Goal: Task Accomplishment & Management: Manage account settings

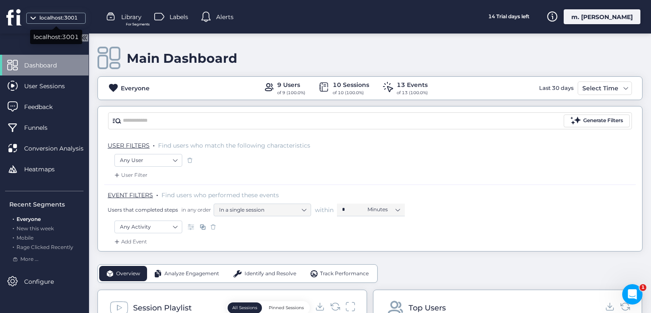
click at [76, 16] on div "localhost:3001" at bounding box center [58, 18] width 42 height 8
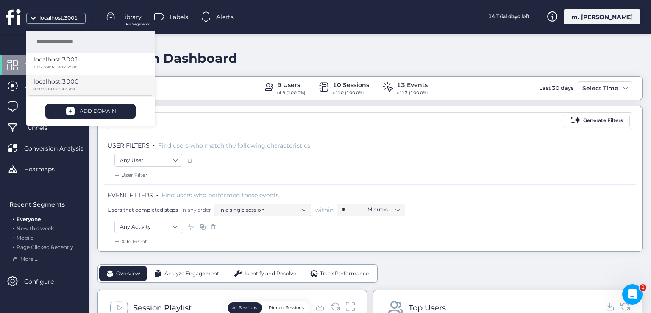
click at [100, 87] on p "0 SESSION FROM 2500" at bounding box center [87, 89] width 108 height 4
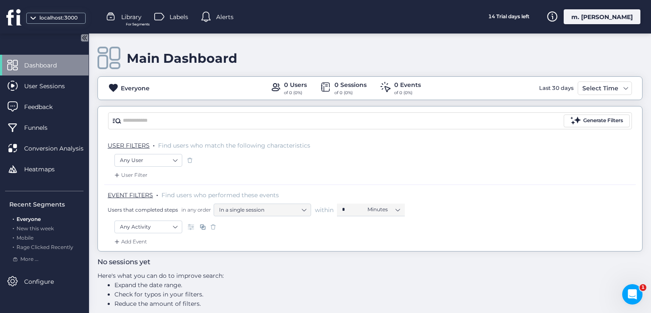
click at [610, 20] on div "m. [PERSON_NAME]" at bounding box center [602, 16] width 77 height 15
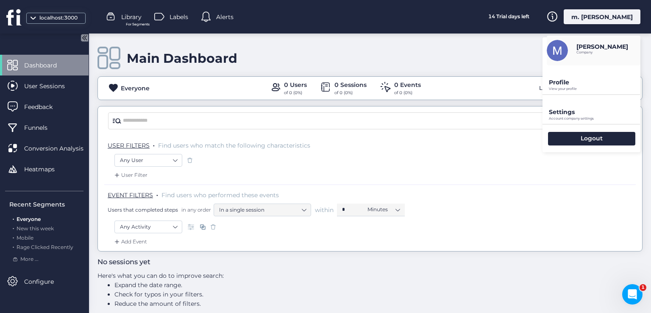
click at [556, 83] on p "Profile" at bounding box center [595, 82] width 92 height 8
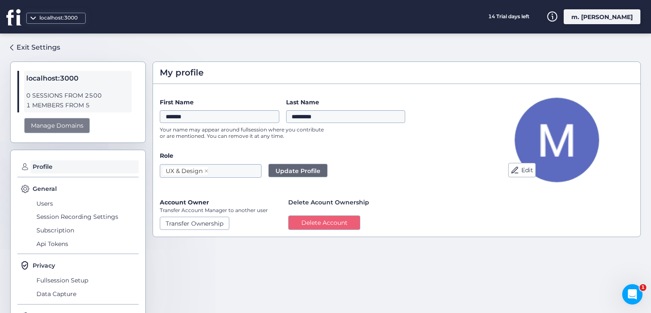
click at [53, 129] on div "Manage Domains" at bounding box center [57, 126] width 66 height 16
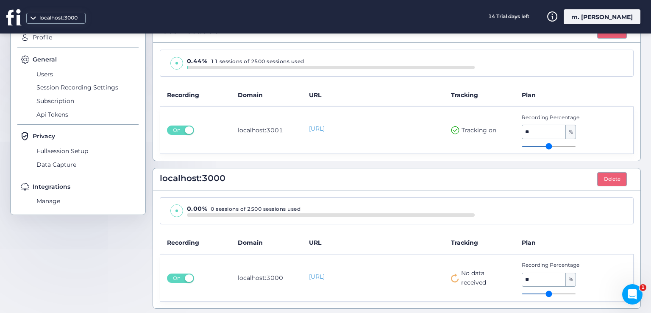
scroll to position [131, 0]
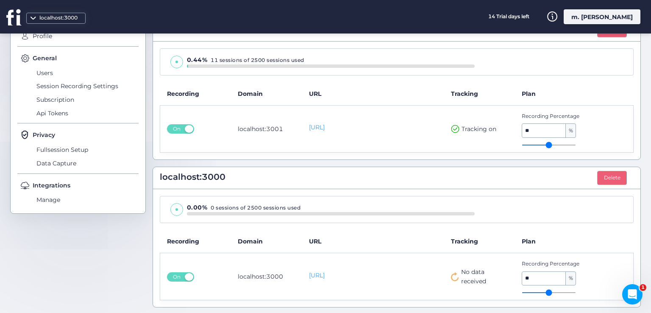
click at [451, 275] on icon at bounding box center [455, 276] width 8 height 9
click at [461, 271] on span "No data received" at bounding box center [484, 276] width 47 height 19
click at [452, 275] on icon at bounding box center [455, 276] width 8 height 9
click at [461, 268] on span "No data received" at bounding box center [484, 276] width 47 height 19
drag, startPoint x: 462, startPoint y: 271, endPoint x: 453, endPoint y: 274, distance: 9.8
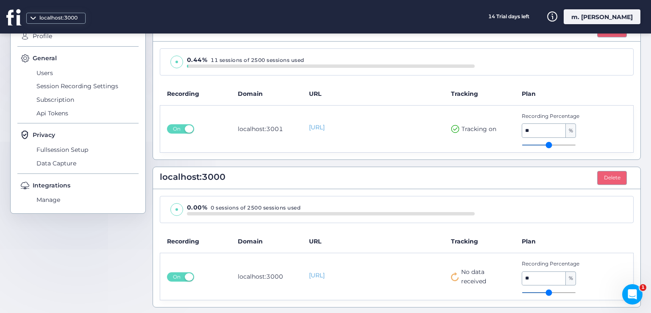
click at [462, 272] on span "No data received" at bounding box center [484, 276] width 47 height 19
click at [451, 273] on icon at bounding box center [455, 276] width 8 height 9
drag, startPoint x: 441, startPoint y: 277, endPoint x: 448, endPoint y: 275, distance: 6.6
click at [444, 277] on td "No data received" at bounding box center [479, 276] width 71 height 47
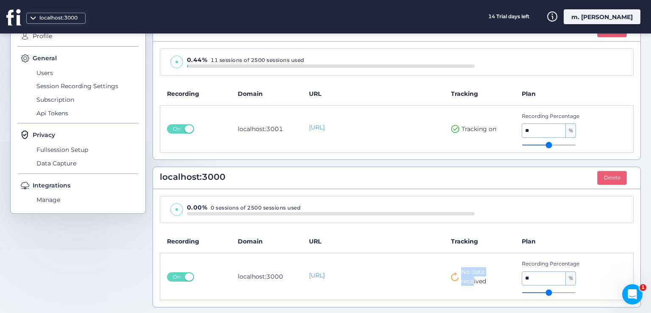
drag, startPoint x: 450, startPoint y: 273, endPoint x: 470, endPoint y: 277, distance: 20.4
click at [470, 277] on div "No data received" at bounding box center [480, 276] width 58 height 19
drag, startPoint x: 440, startPoint y: 132, endPoint x: 492, endPoint y: 131, distance: 52.1
click at [492, 131] on tr "On localhost:3001 http://localhost:3001 Tracking on Recording Percentage ** %" at bounding box center [396, 128] width 473 height 47
click at [452, 275] on icon at bounding box center [455, 276] width 8 height 9
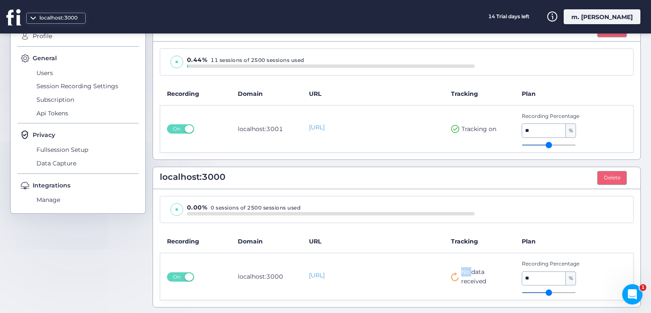
click at [452, 275] on icon at bounding box center [455, 276] width 8 height 9
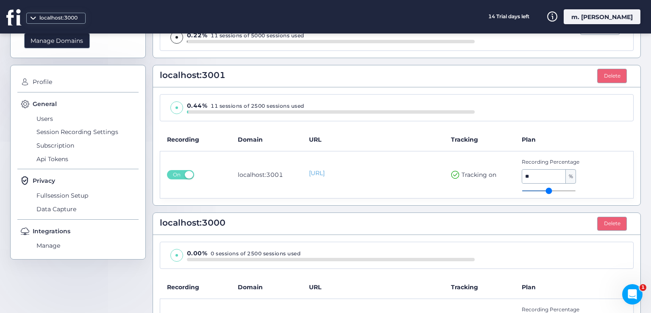
scroll to position [131, 0]
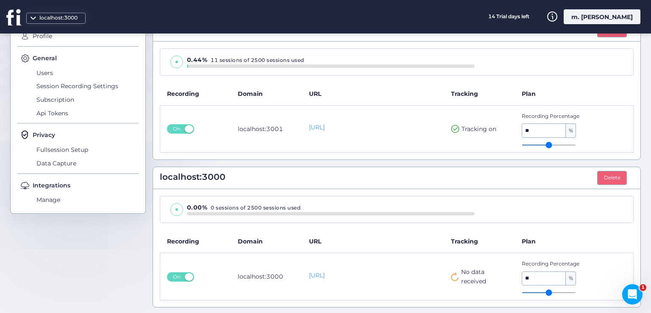
click at [451, 277] on icon at bounding box center [455, 276] width 8 height 9
click at [448, 297] on td "No data received" at bounding box center [479, 276] width 71 height 47
click at [456, 235] on th "Tracking" at bounding box center [479, 241] width 71 height 23
click at [181, 129] on span "On" at bounding box center [177, 128] width 14 height 9
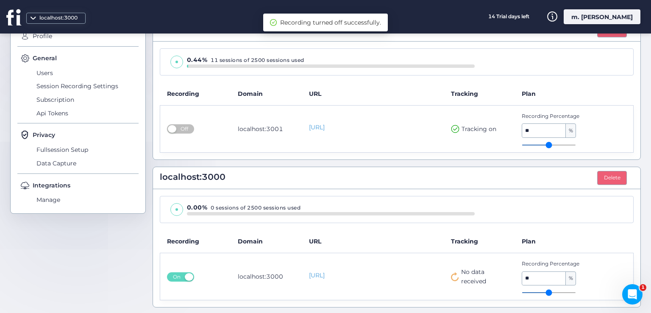
click at [181, 129] on span "Off" at bounding box center [185, 128] width 14 height 9
click at [184, 277] on button "On" at bounding box center [180, 276] width 27 height 9
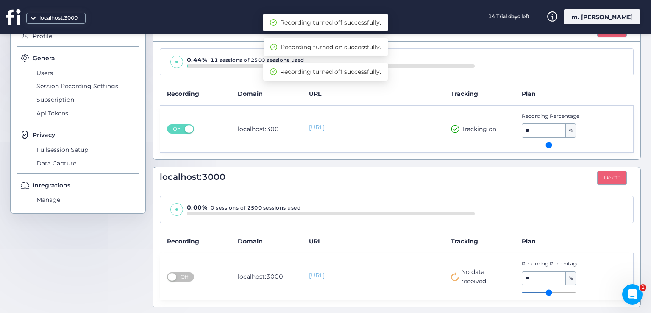
click at [184, 277] on span "Off" at bounding box center [185, 276] width 14 height 9
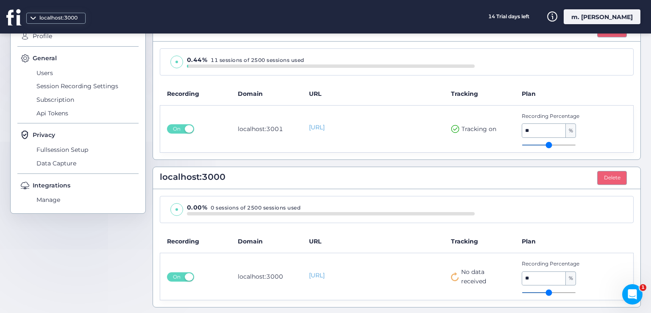
click at [604, 15] on div "m. [PERSON_NAME]" at bounding box center [602, 16] width 77 height 15
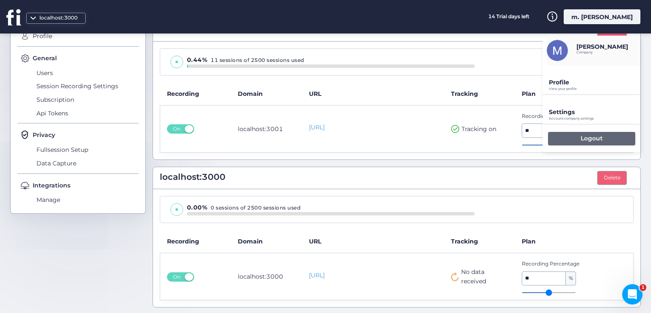
click at [566, 136] on div "Logout" at bounding box center [591, 139] width 87 height 14
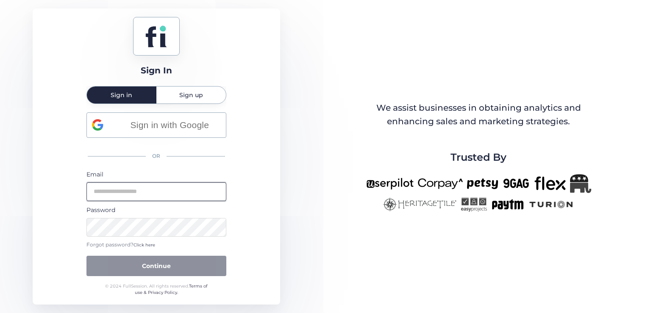
click at [171, 192] on input "email" at bounding box center [156, 191] width 140 height 19
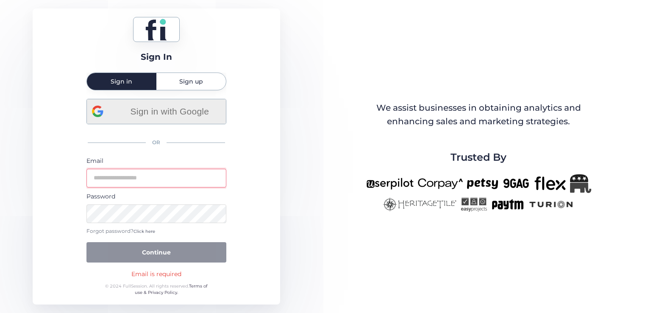
click at [156, 114] on div "Sign in with Google" at bounding box center [156, 111] width 129 height 25
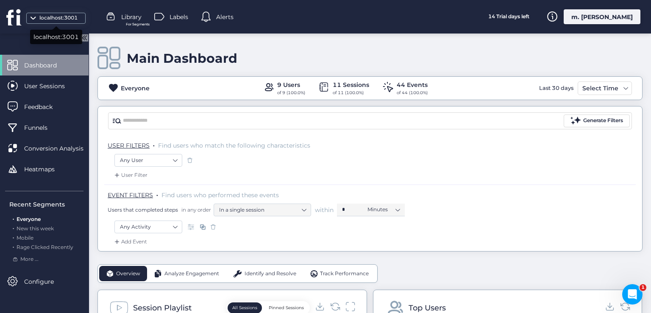
click at [66, 17] on div "localhost:3001" at bounding box center [58, 18] width 42 height 8
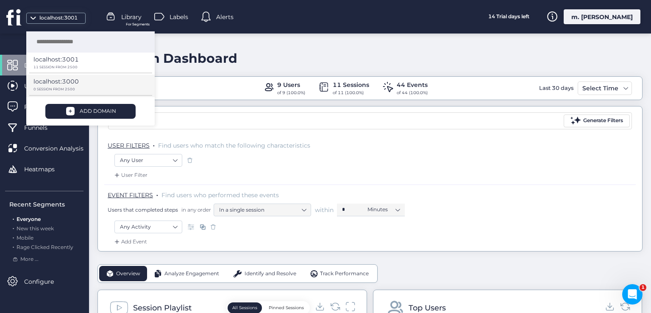
click at [71, 83] on p "localhost:3000" at bounding box center [55, 81] width 45 height 9
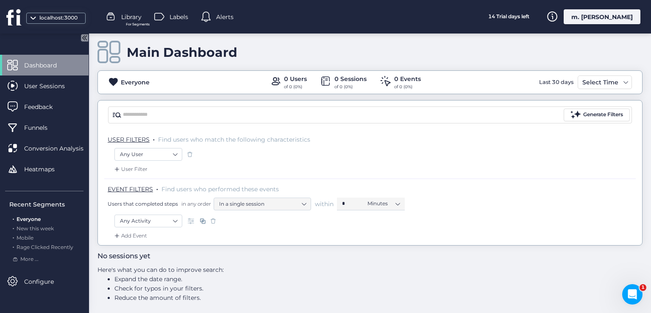
scroll to position [8, 0]
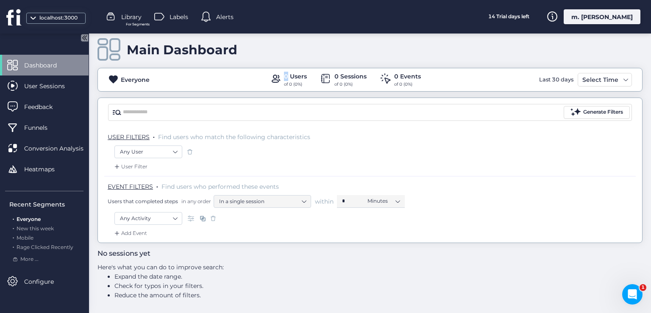
click at [284, 78] on div "0 Users of 0 (0%)" at bounding box center [288, 80] width 37 height 16
drag, startPoint x: 290, startPoint y: 78, endPoint x: 298, endPoint y: 81, distance: 8.0
click at [298, 81] on div "0 Users of 0 (0%)" at bounding box center [295, 80] width 23 height 16
click at [298, 79] on div "0 Users" at bounding box center [295, 76] width 23 height 9
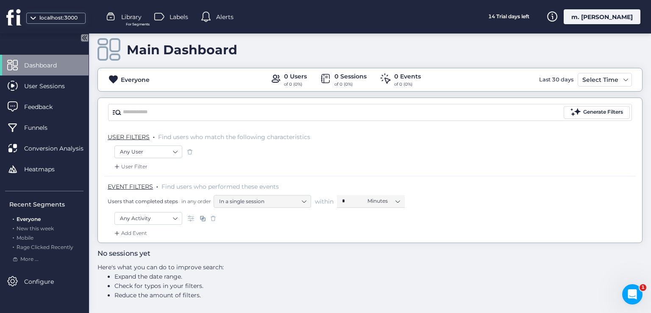
click at [336, 72] on div "0 Sessions" at bounding box center [350, 76] width 32 height 9
click at [340, 73] on div "0 Sessions" at bounding box center [350, 76] width 32 height 9
click at [334, 73] on div "0 Sessions" at bounding box center [350, 76] width 32 height 9
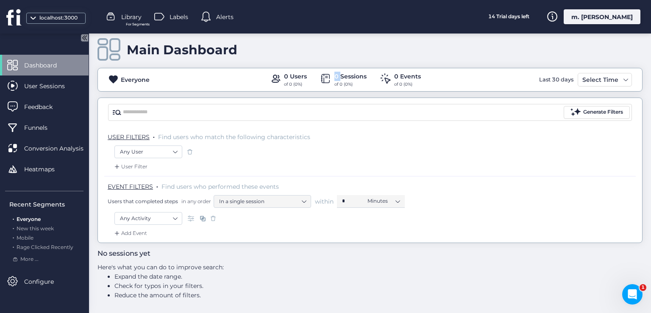
click at [334, 73] on div "0 Sessions" at bounding box center [350, 76] width 32 height 9
click at [335, 81] on div "of 0 (0%)" at bounding box center [350, 84] width 32 height 7
click at [339, 83] on div "of 0 (0%)" at bounding box center [350, 84] width 32 height 7
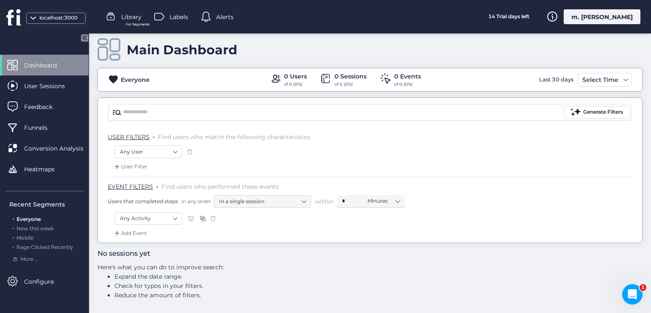
click at [342, 84] on div "of 0 (0%)" at bounding box center [350, 84] width 32 height 7
click at [396, 81] on div "of 0 (0%)" at bounding box center [407, 84] width 27 height 7
click at [399, 81] on div "of 0 (0%)" at bounding box center [407, 84] width 27 height 7
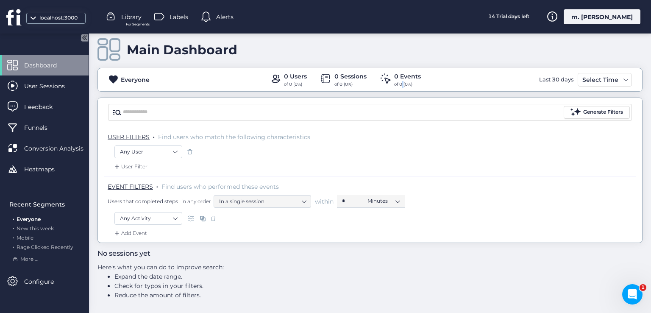
click at [399, 81] on div "of 0 (0%)" at bounding box center [407, 84] width 27 height 7
click at [404, 81] on div "of 0 (0%)" at bounding box center [407, 84] width 27 height 7
click at [403, 78] on div "0 Events" at bounding box center [407, 76] width 27 height 9
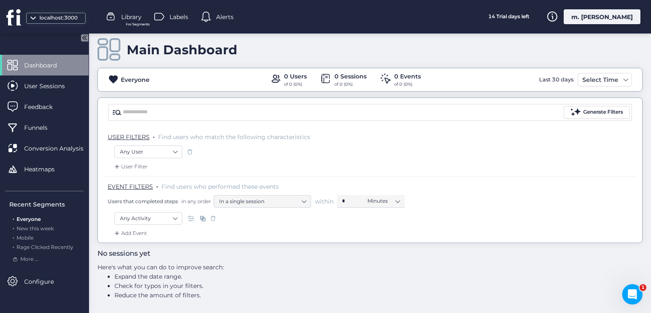
click at [400, 82] on div "of 0 (0%)" at bounding box center [407, 84] width 27 height 7
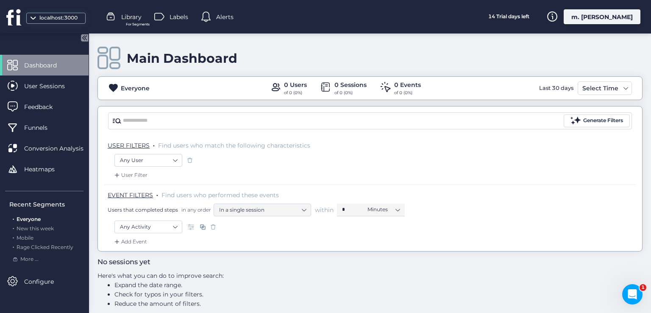
click at [596, 17] on div "m. [PERSON_NAME]" at bounding box center [602, 16] width 77 height 15
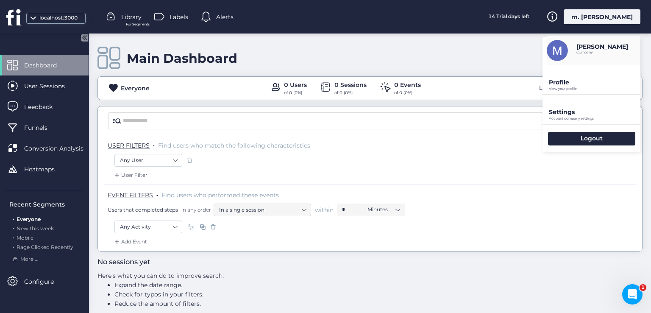
click at [54, 15] on div "localhost:3000" at bounding box center [58, 18] width 42 height 8
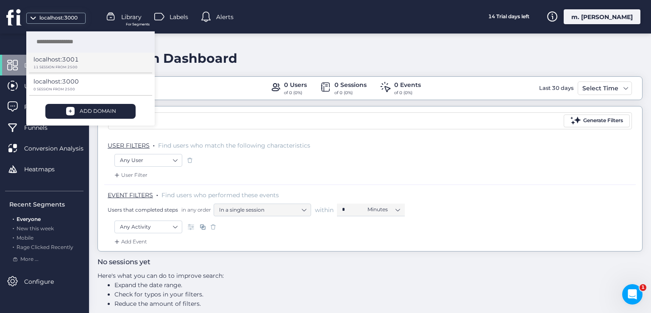
click at [66, 63] on p "localhost:3001" at bounding box center [55, 59] width 45 height 9
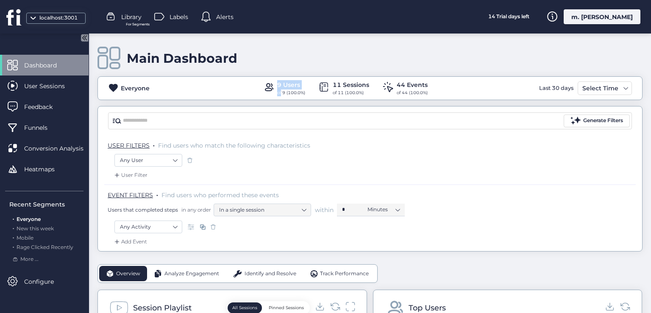
drag, startPoint x: 258, startPoint y: 87, endPoint x: 281, endPoint y: 91, distance: 23.6
click at [278, 91] on div "Everyone 9 Users of 9 (100.0%) 11 Sessions of 11 (100.0%) 44 Events of 44 (100.…" at bounding box center [370, 88] width 544 height 16
drag, startPoint x: 313, startPoint y: 89, endPoint x: 360, endPoint y: 92, distance: 47.1
click at [351, 92] on div "9 Users of 9 (100.0%) 11 Sessions of 11 (100.0%) 44 Events of 44 (100.0%)" at bounding box center [345, 88] width 164 height 16
drag, startPoint x: 373, startPoint y: 92, endPoint x: 429, endPoint y: 97, distance: 56.2
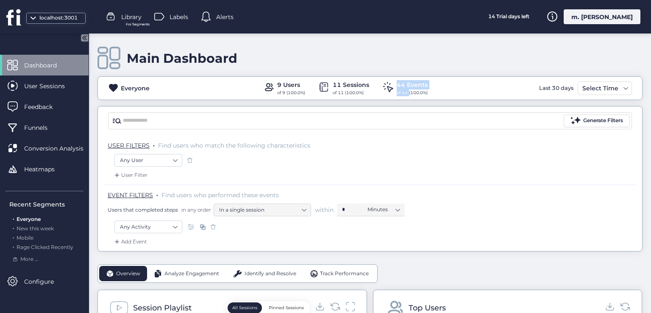
click at [413, 98] on div "Everyone 9 Users of 9 (100.0%) 11 Sessions of 11 (100.0%) 44 Events of 44 (100.…" at bounding box center [369, 88] width 545 height 24
drag, startPoint x: 437, startPoint y: 94, endPoint x: 350, endPoint y: 86, distance: 88.0
click at [361, 88] on div "Everyone 9 Users of 9 (100.0%) 11 Sessions of 11 (100.0%) 44 Events of 44 (100.…" at bounding box center [370, 88] width 544 height 16
drag, startPoint x: 317, startPoint y: 86, endPoint x: 295, endPoint y: 86, distance: 22.5
click at [296, 86] on div "9 Users of 9 (100.0%) 11 Sessions of 11 (100.0%) 44 Events of 44 (100.0%)" at bounding box center [345, 88] width 164 height 16
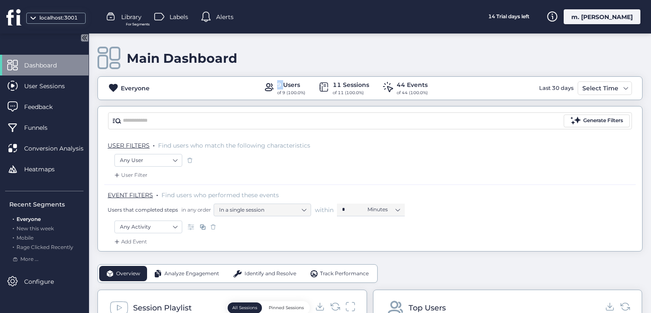
drag, startPoint x: 278, startPoint y: 85, endPoint x: 260, endPoint y: 85, distance: 18.2
click at [263, 85] on div "9 Users of 9 (100.0%)" at bounding box center [284, 88] width 42 height 16
click at [30, 18] on span at bounding box center [33, 21] width 8 height 8
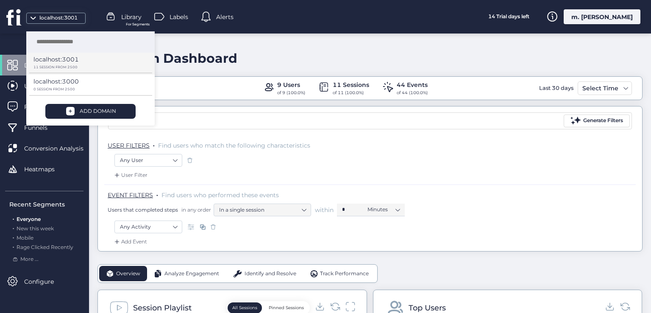
click at [74, 64] on p "localhost:3001" at bounding box center [55, 59] width 45 height 9
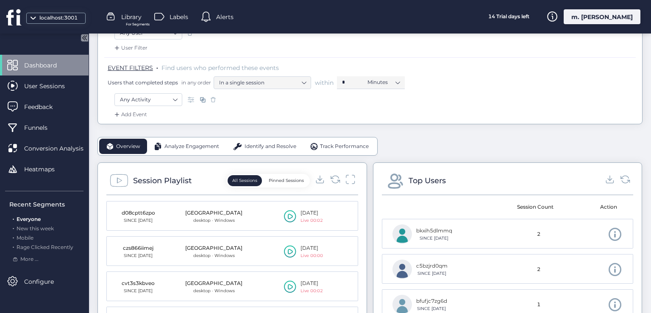
click at [284, 215] on icon at bounding box center [290, 216] width 12 height 13
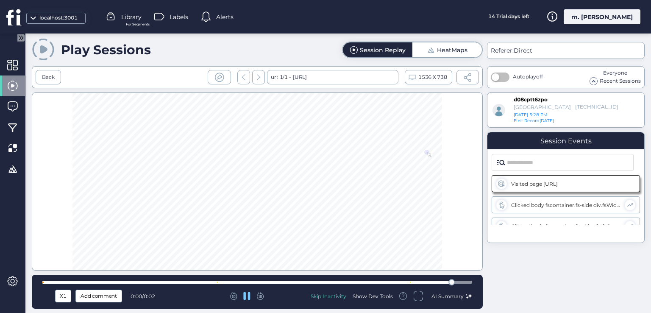
scroll to position [9, 0]
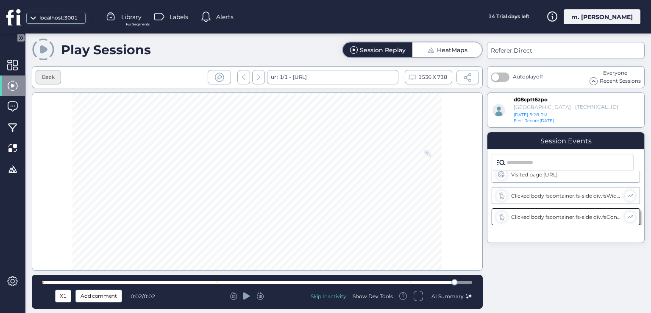
click at [51, 74] on div "Back" at bounding box center [48, 77] width 13 height 8
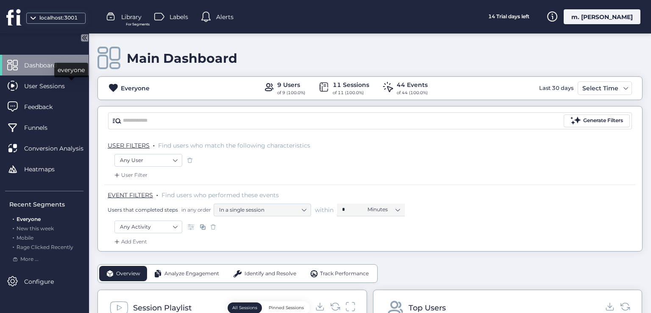
click at [29, 18] on span at bounding box center [33, 21] width 8 height 8
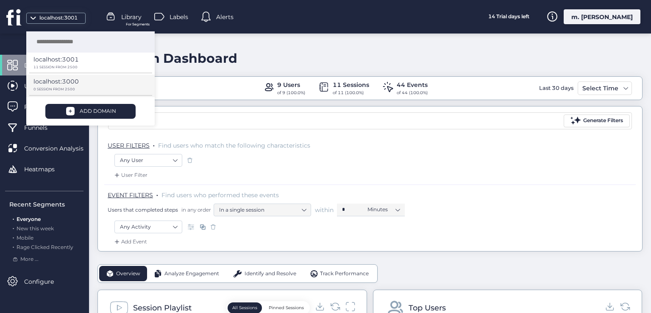
click at [66, 82] on p "localhost:3000" at bounding box center [55, 81] width 45 height 9
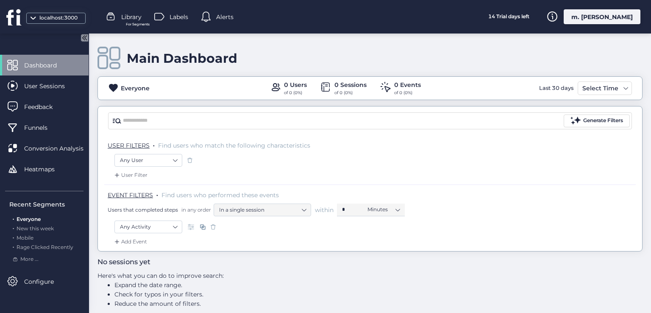
click at [607, 13] on div "m. [PERSON_NAME]" at bounding box center [602, 16] width 77 height 15
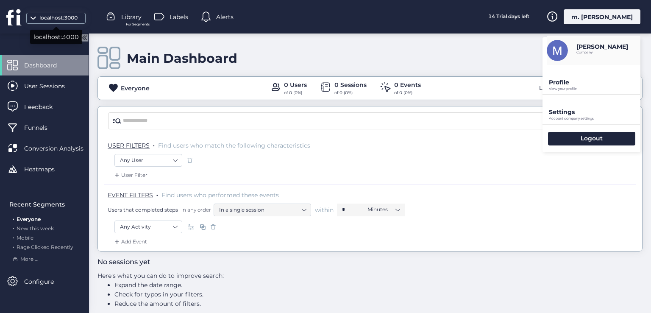
click at [49, 20] on div "localhost:3000" at bounding box center [58, 18] width 42 height 8
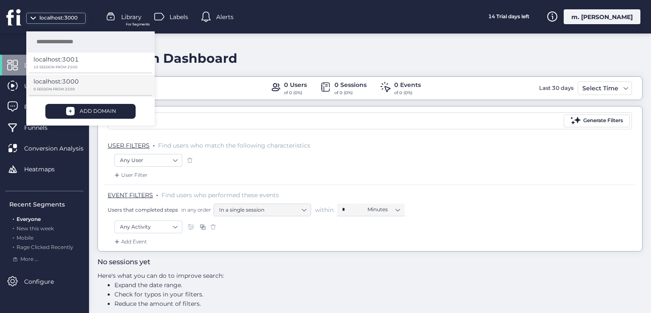
click at [65, 81] on p "localhost:3000" at bounding box center [55, 81] width 45 height 9
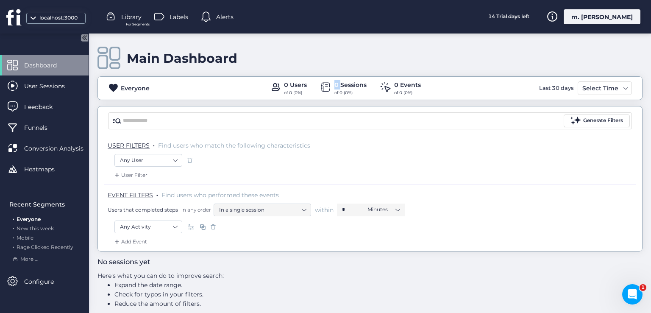
drag, startPoint x: 331, startPoint y: 83, endPoint x: 337, endPoint y: 85, distance: 5.8
click at [337, 85] on div "0 Sessions" at bounding box center [350, 84] width 32 height 9
click at [604, 16] on div "m. [PERSON_NAME]" at bounding box center [602, 16] width 77 height 15
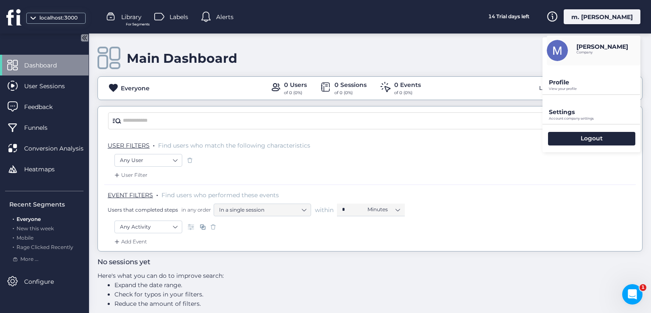
click at [566, 81] on p "Profile" at bounding box center [595, 82] width 92 height 8
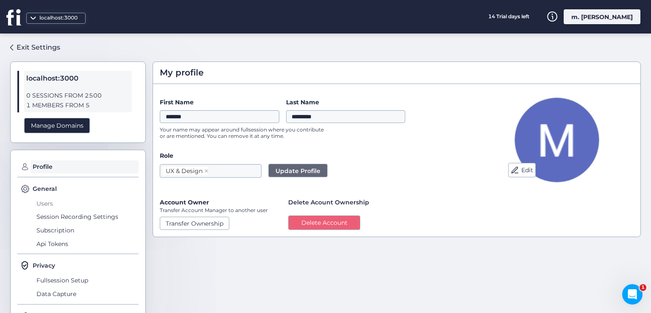
click at [43, 202] on span "Users" at bounding box center [86, 204] width 104 height 14
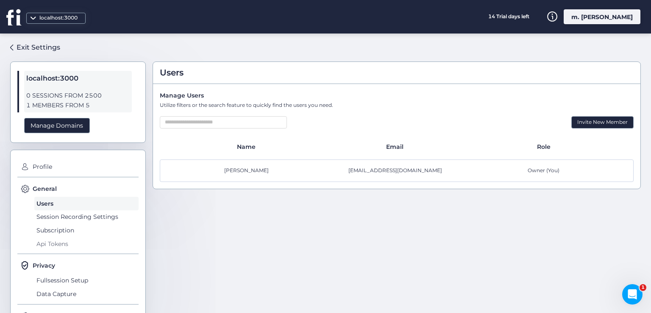
click at [52, 245] on span "Api Tokens" at bounding box center [86, 244] width 104 height 14
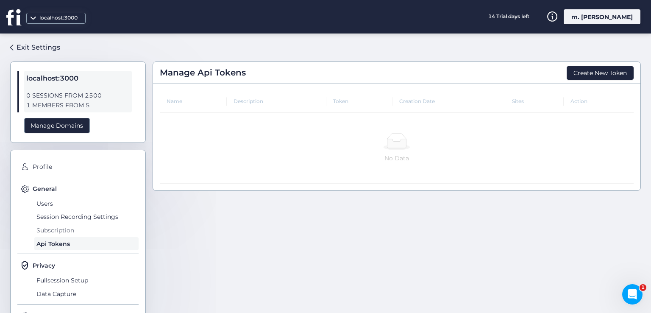
click at [61, 228] on span "Subscription" at bounding box center [86, 230] width 104 height 14
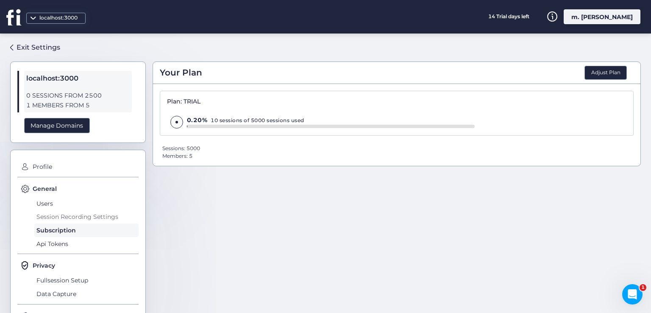
click at [64, 215] on span "Session Recording Settings" at bounding box center [86, 217] width 104 height 14
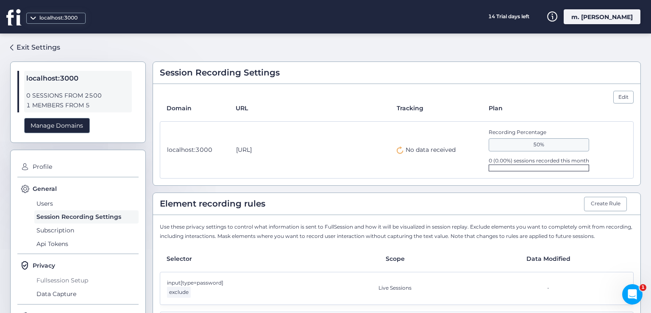
click at [67, 275] on span "Fullsession Setup" at bounding box center [86, 280] width 104 height 14
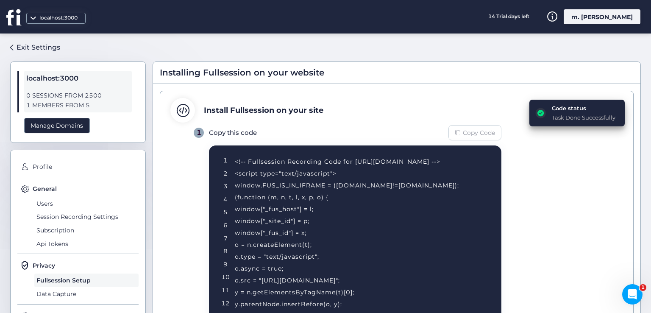
click at [486, 134] on span "Copy Code" at bounding box center [479, 132] width 32 height 9
click at [31, 45] on div "Exit Settings" at bounding box center [39, 47] width 44 height 11
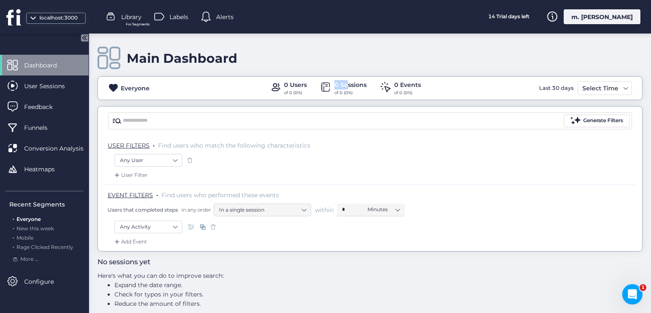
drag, startPoint x: 331, startPoint y: 84, endPoint x: 344, endPoint y: 86, distance: 12.8
click at [344, 86] on div "0 Sessions" at bounding box center [350, 84] width 32 height 9
click at [362, 100] on div "Main Dashboard Everyone 0 Users of 0 (0%) 0 Sessions of 0 (0%) 0 Events of 0 (0…" at bounding box center [369, 142] width 545 height 218
click at [600, 28] on div "localhost:3000 Library For Segments Labels Alerts 14 Trial days left m. [PERSON…" at bounding box center [325, 16] width 651 height 33
click at [602, 18] on div "m. [PERSON_NAME]" at bounding box center [602, 16] width 77 height 15
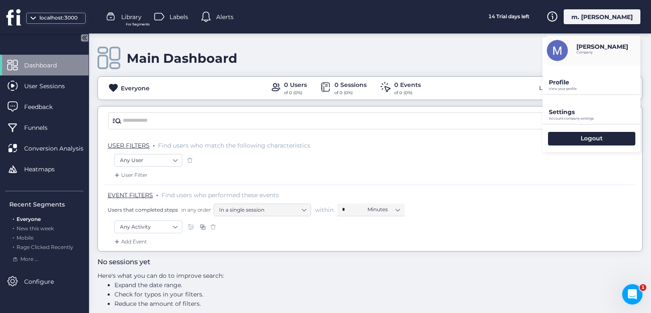
click at [562, 90] on p "View your profile" at bounding box center [595, 89] width 92 height 4
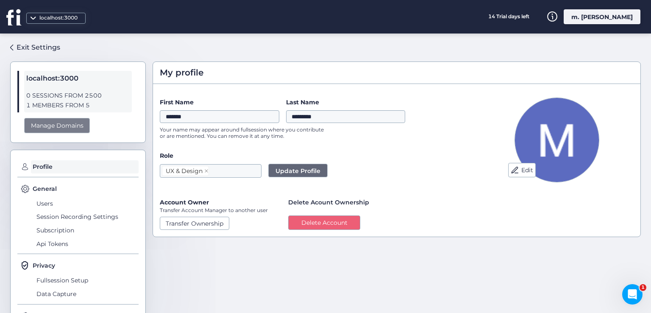
click at [47, 127] on div "Manage Domains" at bounding box center [57, 126] width 66 height 16
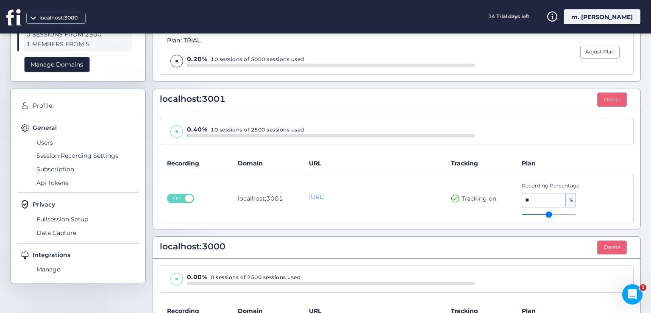
scroll to position [131, 0]
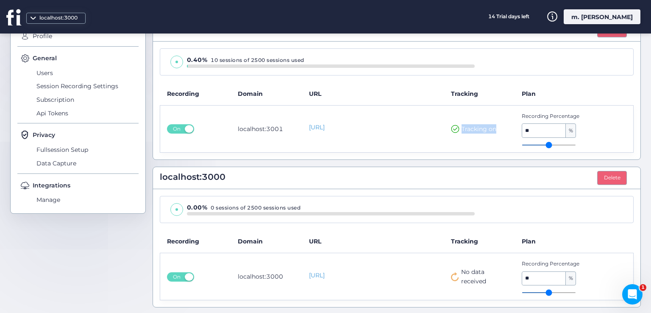
drag, startPoint x: 452, startPoint y: 116, endPoint x: 492, endPoint y: 118, distance: 40.3
click at [492, 118] on td "Tracking on" at bounding box center [479, 128] width 71 height 47
drag, startPoint x: 450, startPoint y: 267, endPoint x: 489, endPoint y: 284, distance: 43.2
click at [489, 284] on td "No data received" at bounding box center [479, 276] width 71 height 47
click at [470, 276] on span "No data received" at bounding box center [484, 276] width 47 height 19
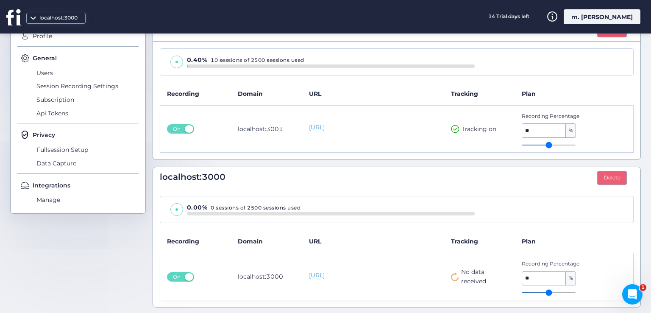
drag, startPoint x: 176, startPoint y: 209, endPoint x: 171, endPoint y: 206, distance: 5.5
click at [171, 206] on span at bounding box center [176, 209] width 13 height 13
click at [175, 209] on span at bounding box center [176, 209] width 13 height 13
click at [63, 16] on div "localhost:3000" at bounding box center [58, 18] width 42 height 8
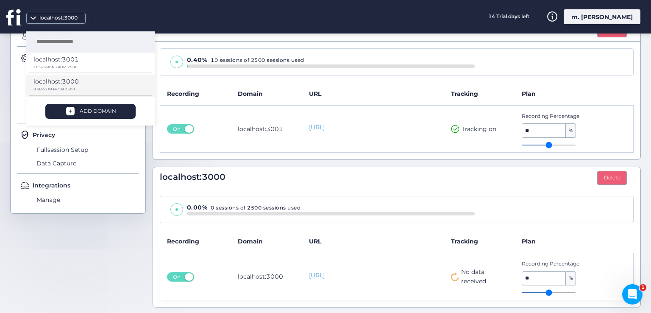
click at [77, 86] on div "localhost:3000" at bounding box center [87, 84] width 108 height 15
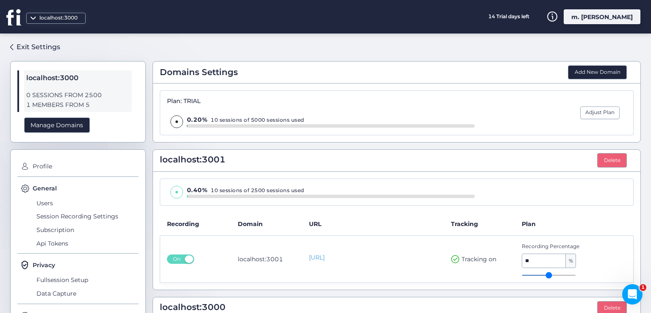
scroll to position [0, 0]
click at [37, 163] on span "Profile" at bounding box center [85, 167] width 108 height 14
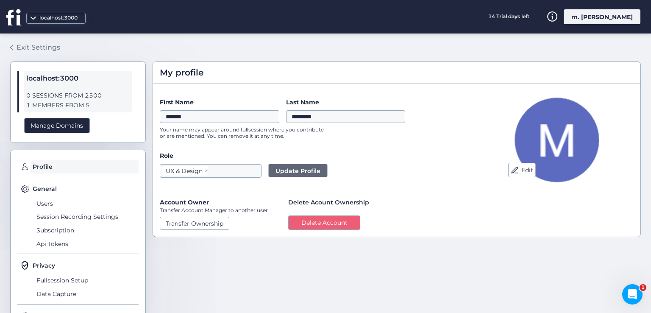
click at [41, 49] on div "Exit Settings" at bounding box center [39, 47] width 44 height 11
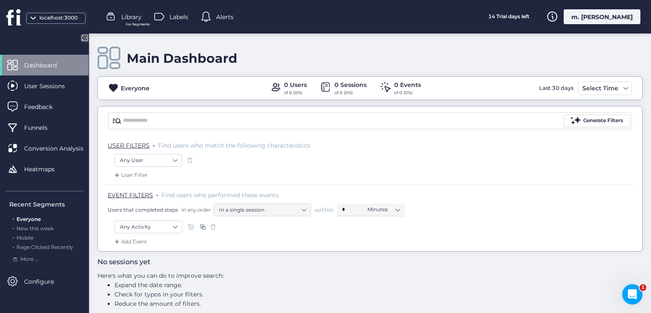
click at [56, 8] on div "localhost:3000" at bounding box center [48, 16] width 97 height 33
click at [59, 16] on div "localhost:3000" at bounding box center [58, 18] width 42 height 8
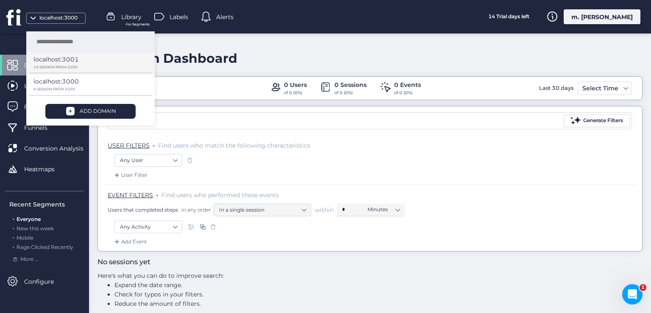
click at [53, 60] on p "localhost:3001" at bounding box center [55, 59] width 45 height 9
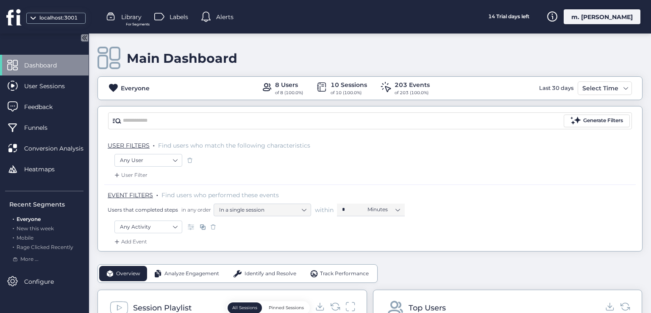
click at [618, 17] on div "m. [PERSON_NAME]" at bounding box center [602, 16] width 77 height 15
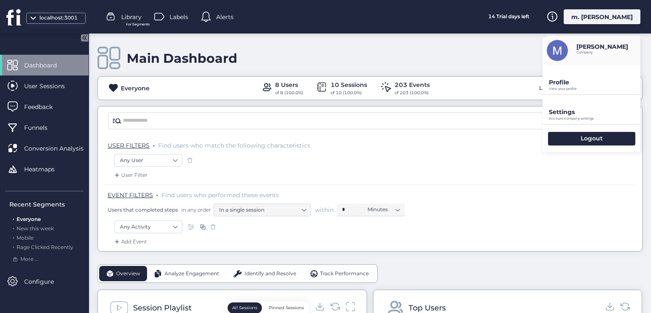
click at [556, 90] on p "View your profile" at bounding box center [595, 89] width 92 height 4
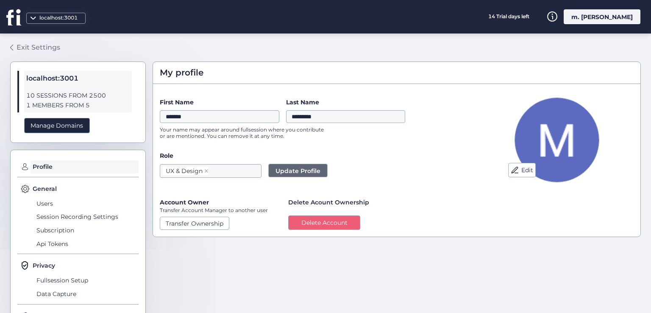
click at [34, 45] on div "Exit Settings" at bounding box center [39, 47] width 44 height 11
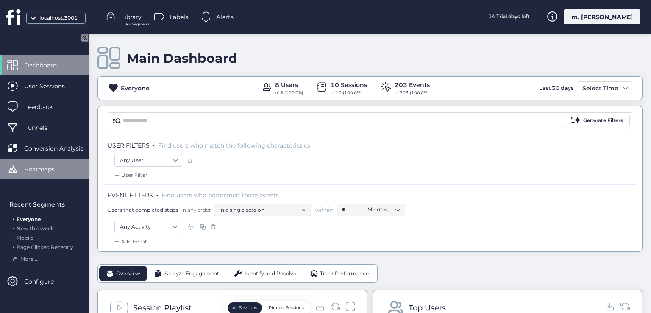
click at [53, 172] on span "Heatmaps" at bounding box center [45, 168] width 43 height 9
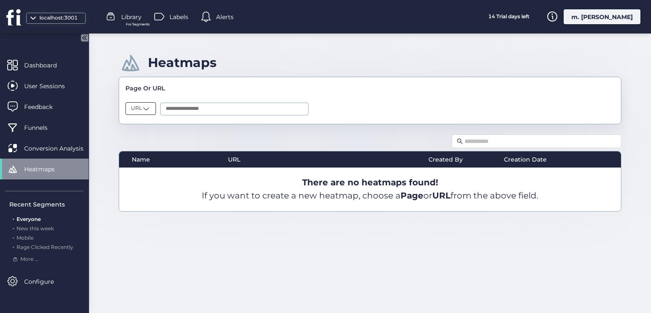
click at [141, 107] on span "URL" at bounding box center [136, 108] width 11 height 8
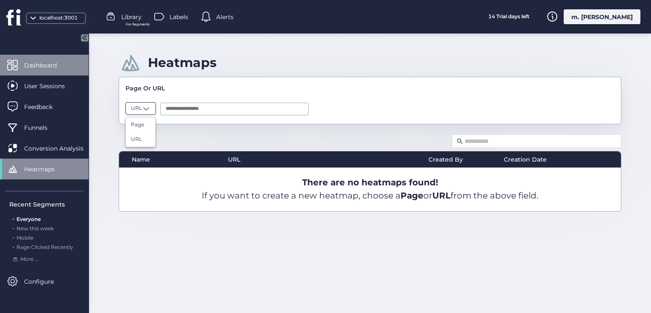
click at [53, 69] on span "Dashboard" at bounding box center [46, 65] width 45 height 9
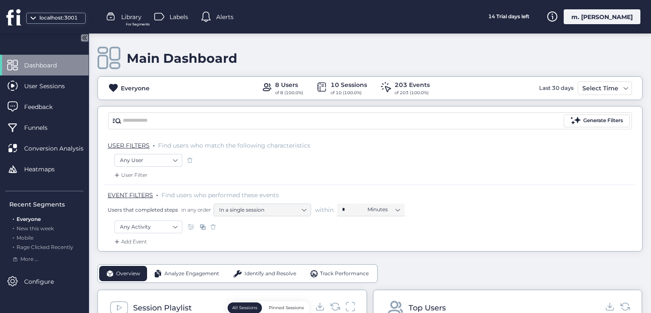
click at [65, 63] on span "Dashboard" at bounding box center [46, 65] width 45 height 9
click at [601, 16] on div "m. [PERSON_NAME]" at bounding box center [602, 16] width 77 height 15
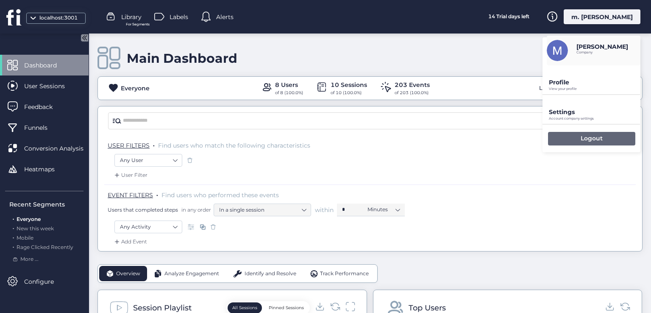
click at [559, 143] on div "Logout" at bounding box center [591, 139] width 87 height 14
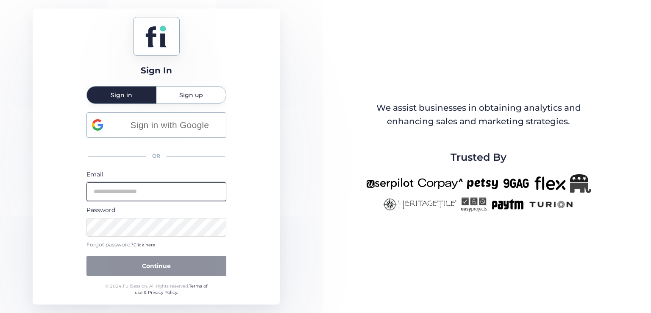
click at [168, 198] on input "email" at bounding box center [156, 191] width 140 height 19
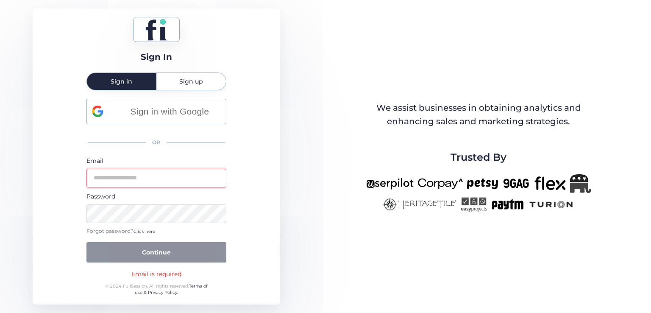
type input "**********"
click at [86, 242] on button "Continue" at bounding box center [156, 252] width 140 height 20
